Goal: Understand process/instructions

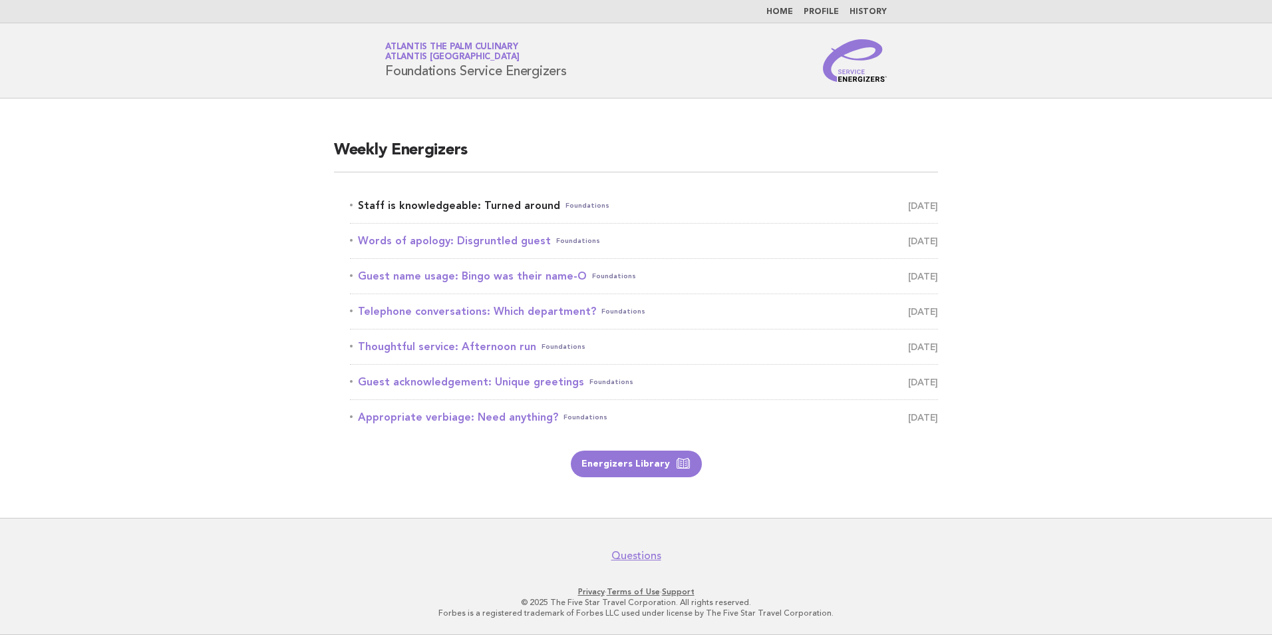
click at [528, 198] on link "Staff is knowledgeable: Turned around Foundations October 10" at bounding box center [644, 205] width 588 height 19
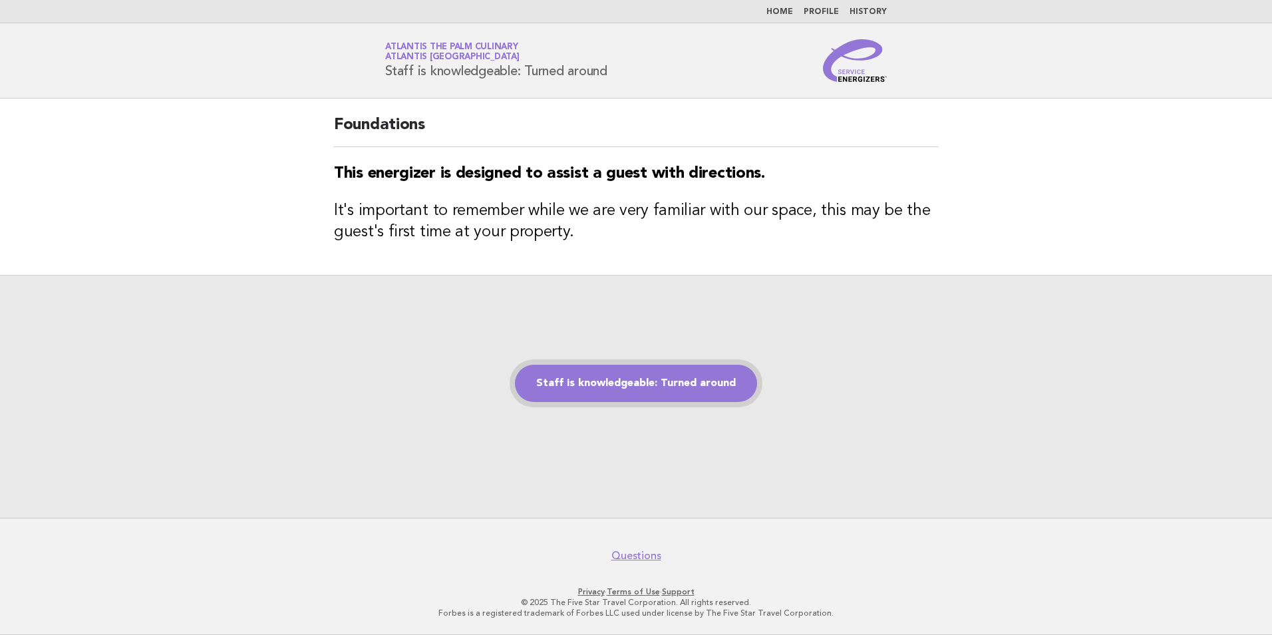
click at [676, 380] on link "Staff is knowledgeable: Turned around" at bounding box center [636, 383] width 242 height 37
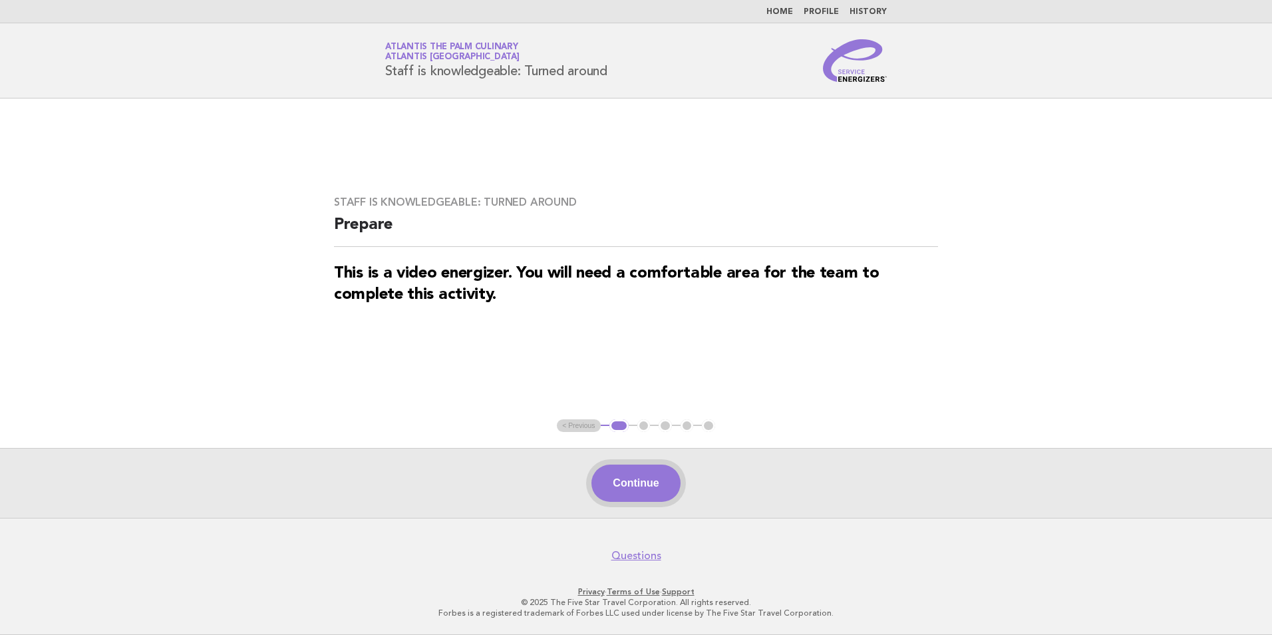
click at [669, 480] on button "Continue" at bounding box center [636, 482] width 88 height 37
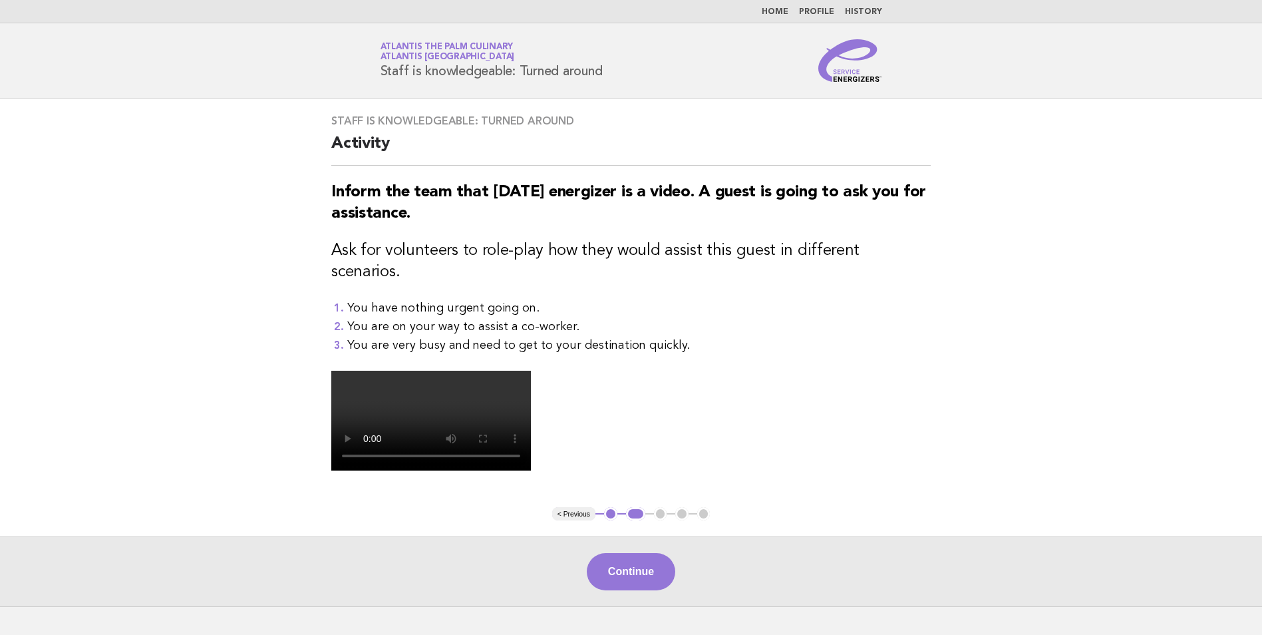
click at [531, 470] on video at bounding box center [431, 421] width 200 height 100
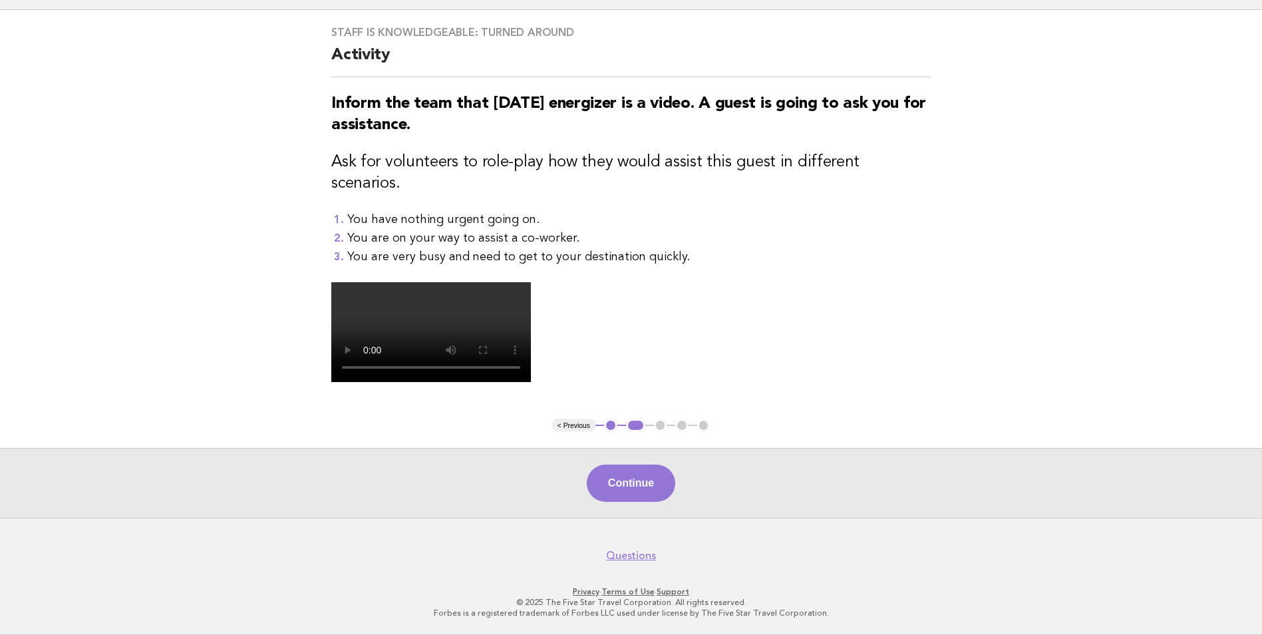
scroll to position [133, 0]
click at [641, 502] on button "Continue" at bounding box center [631, 482] width 88 height 37
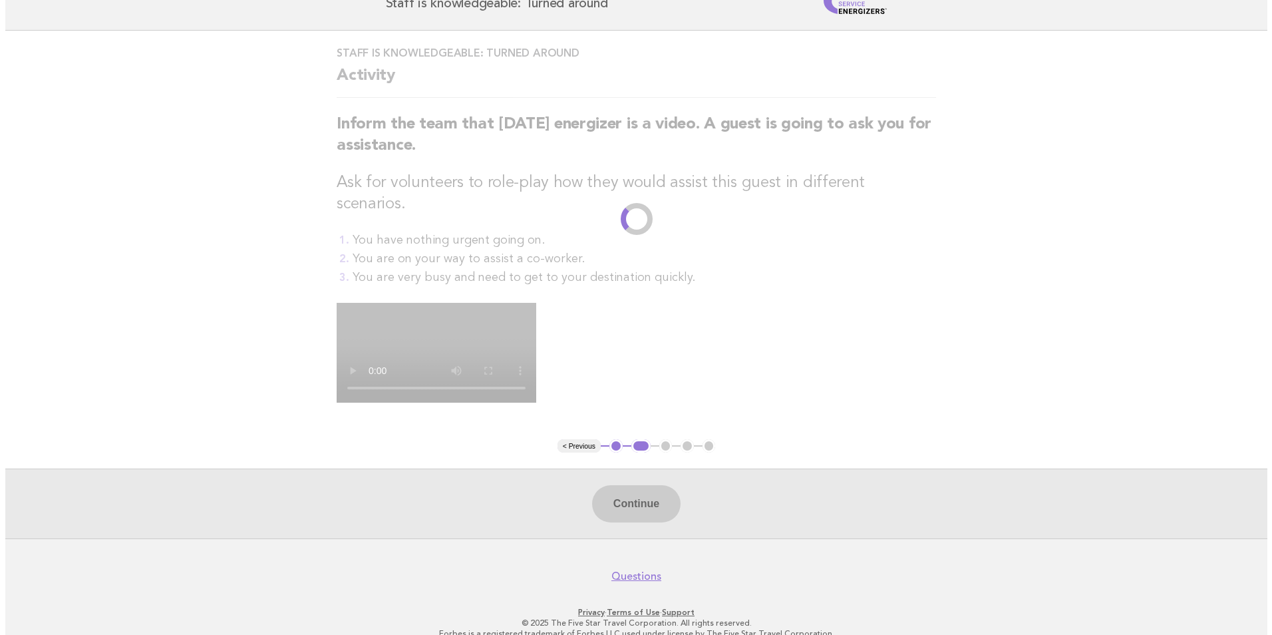
scroll to position [0, 0]
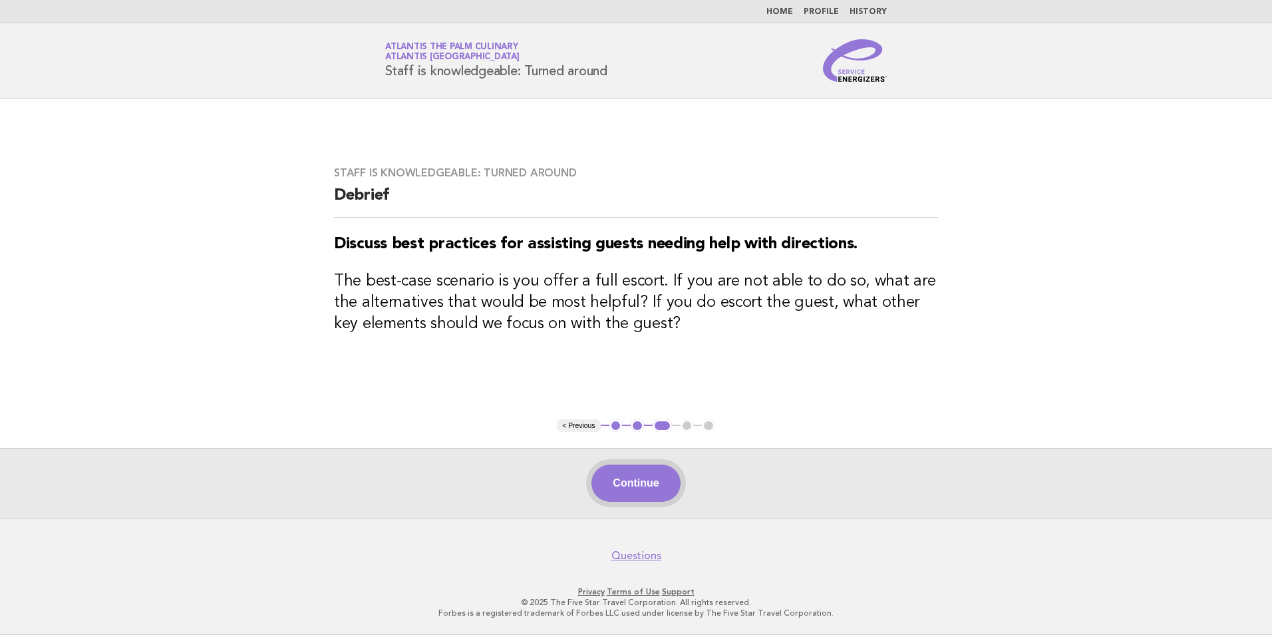
click at [649, 466] on button "Continue" at bounding box center [636, 482] width 88 height 37
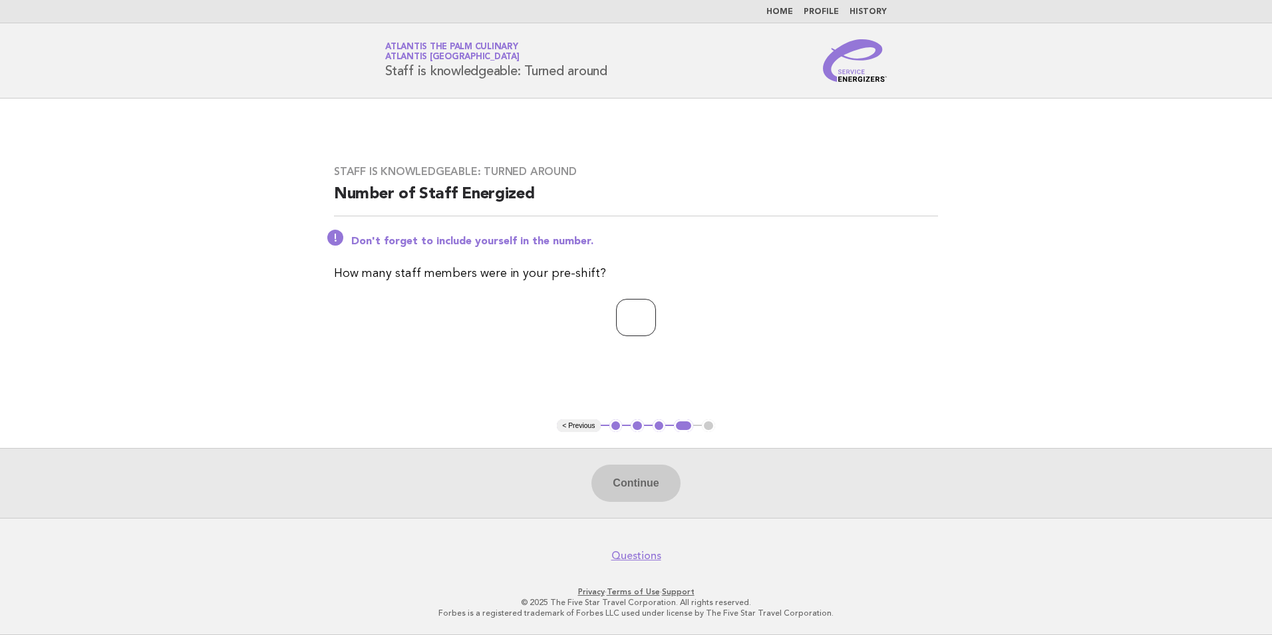
click at [616, 305] on input "number" at bounding box center [636, 317] width 40 height 37
type input "**"
click at [600, 482] on button "Continue" at bounding box center [636, 482] width 88 height 37
